Goal: Download file/media

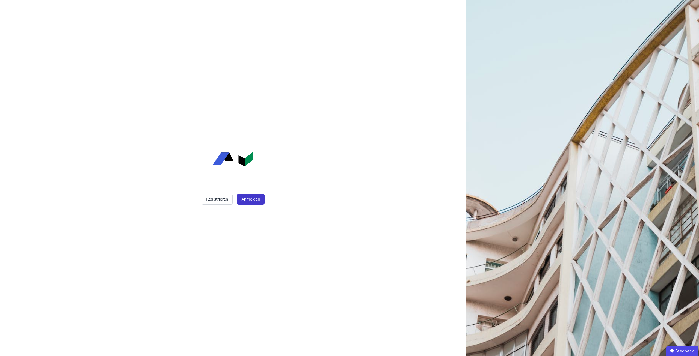
click at [255, 199] on button "Anmelden" at bounding box center [250, 199] width 27 height 11
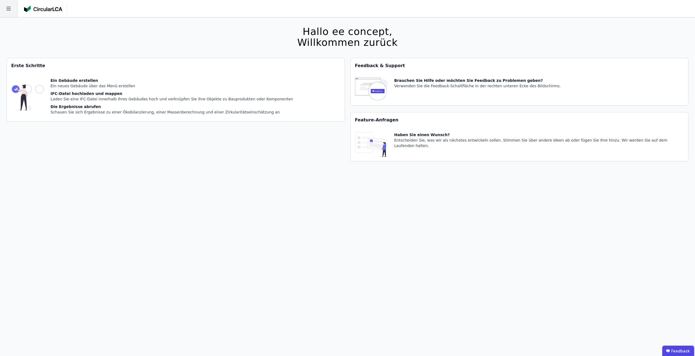
click at [8, 10] on icon at bounding box center [8, 9] width 4 height 4
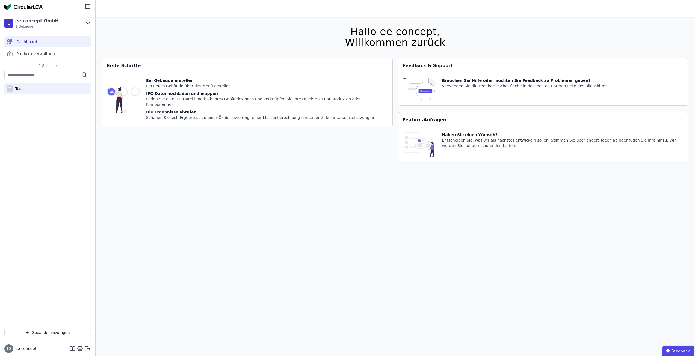
click at [26, 87] on div "T Test" at bounding box center [47, 88] width 87 height 11
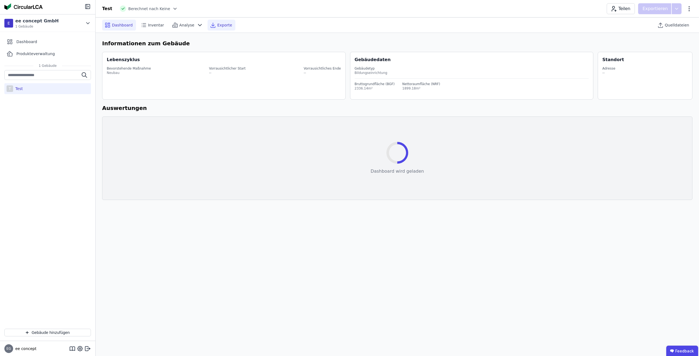
click at [210, 23] on icon at bounding box center [213, 25] width 7 height 7
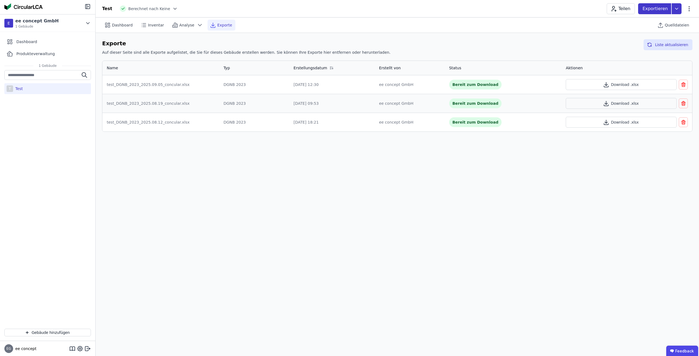
click at [676, 7] on icon at bounding box center [677, 8] width 10 height 11
